Goal: Check status: Check status

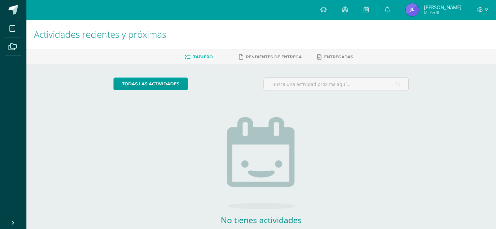
click at [450, 9] on span "[PERSON_NAME]" at bounding box center [443, 7] width 38 height 7
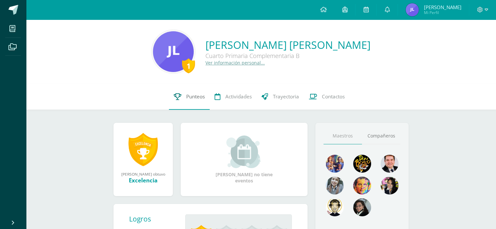
click at [183, 103] on link "Punteos" at bounding box center [189, 97] width 41 height 26
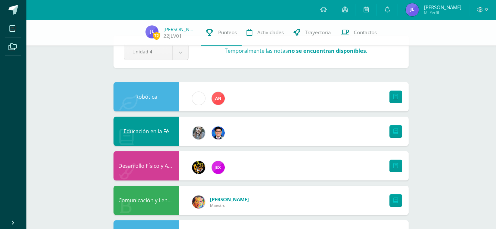
scroll to position [21, 0]
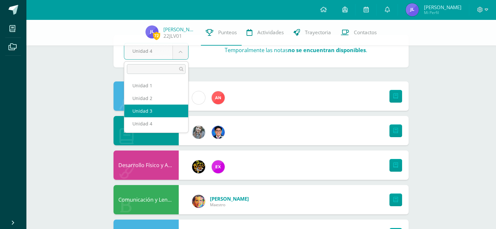
select select "Unidad 3"
